Goal: Task Accomplishment & Management: Use online tool/utility

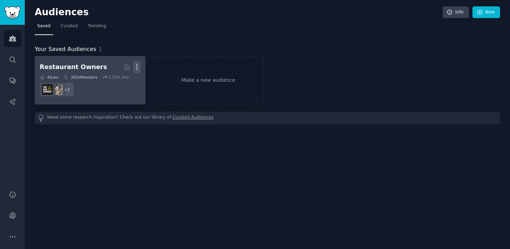
click at [139, 66] on icon "button" at bounding box center [136, 66] width 7 height 7
click at [117, 82] on p "Delete" at bounding box center [117, 81] width 16 height 7
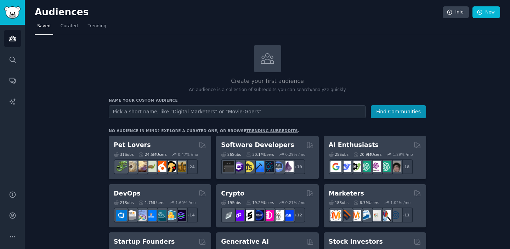
click at [251, 107] on input "text" at bounding box center [237, 111] width 257 height 13
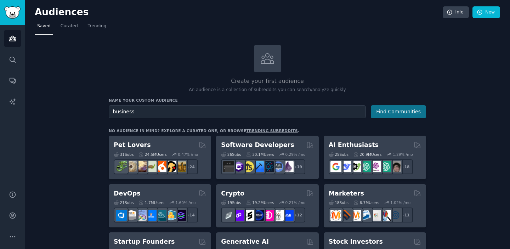
type input "business"
click at [402, 112] on button "Find Communities" at bounding box center [398, 111] width 55 height 13
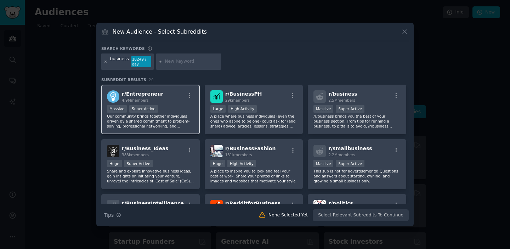
click at [137, 102] on div "4.9M members" at bounding box center [142, 100] width 41 height 5
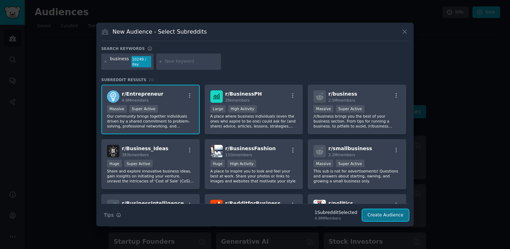
click at [385, 219] on button "Create Audience" at bounding box center [385, 215] width 47 height 12
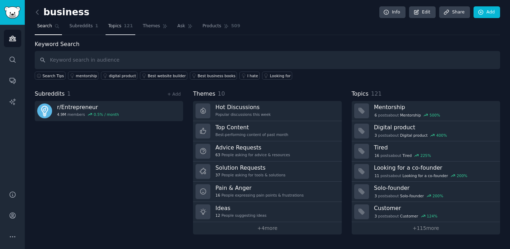
click at [115, 28] on span "Topics" at bounding box center [114, 26] width 13 height 6
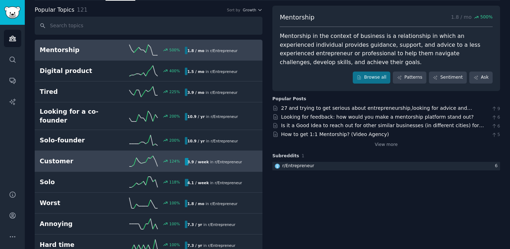
scroll to position [33, 0]
